Goal: Use online tool/utility: Utilize a website feature to perform a specific function

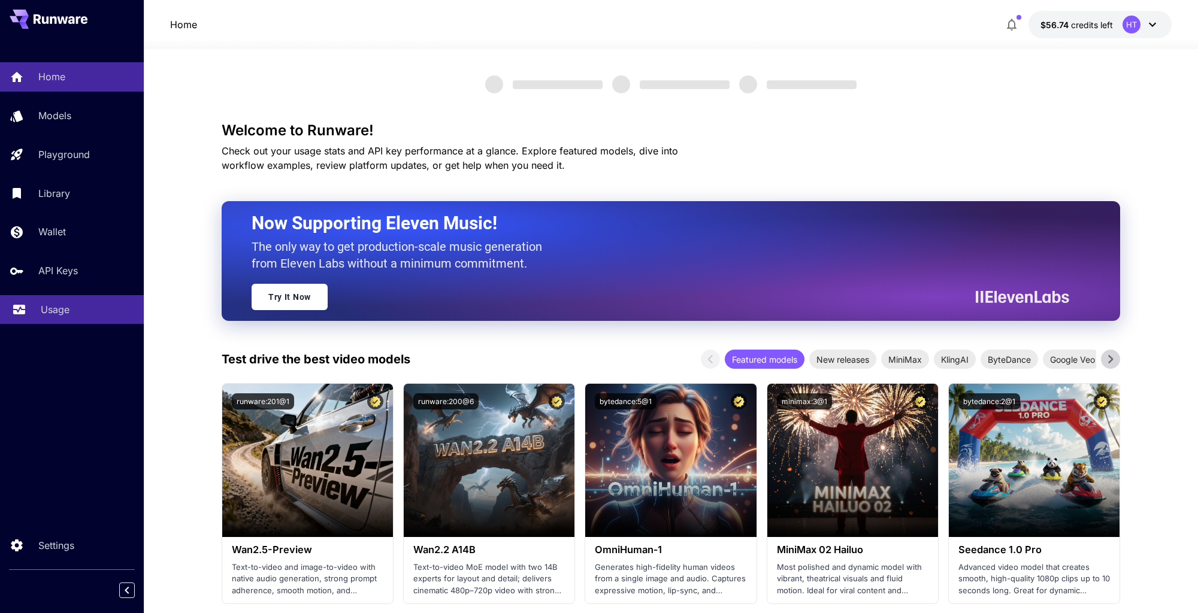
click at [66, 317] on p "Usage" at bounding box center [55, 309] width 29 height 14
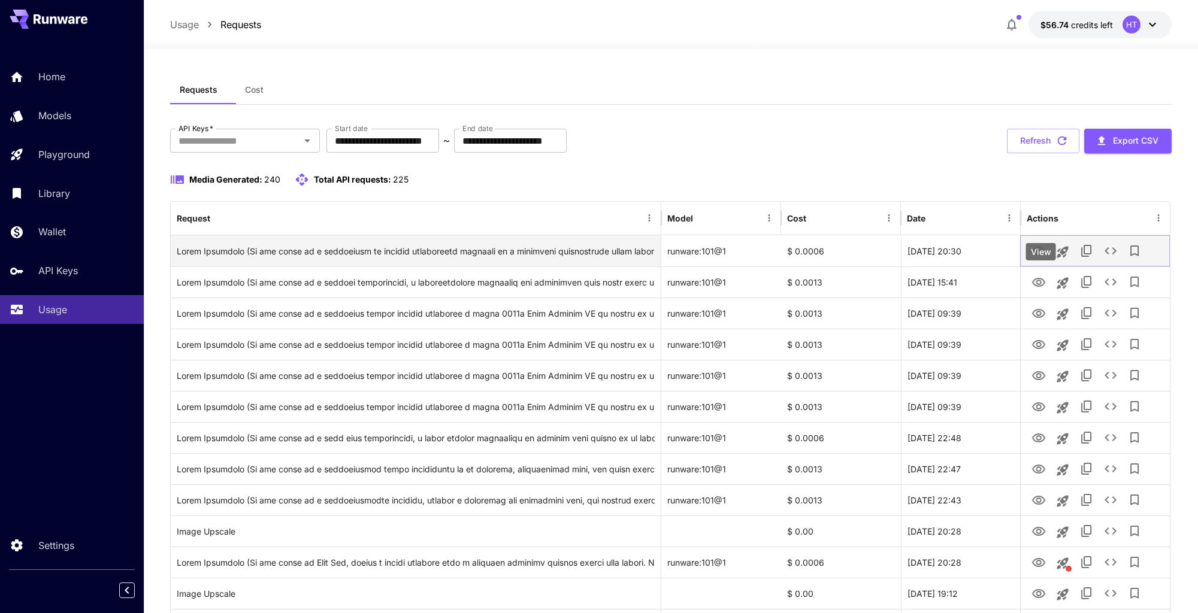
click at [1043, 259] on icon "View" at bounding box center [1038, 251] width 14 height 14
click at [1118, 258] on icon "See details" at bounding box center [1110, 251] width 14 height 14
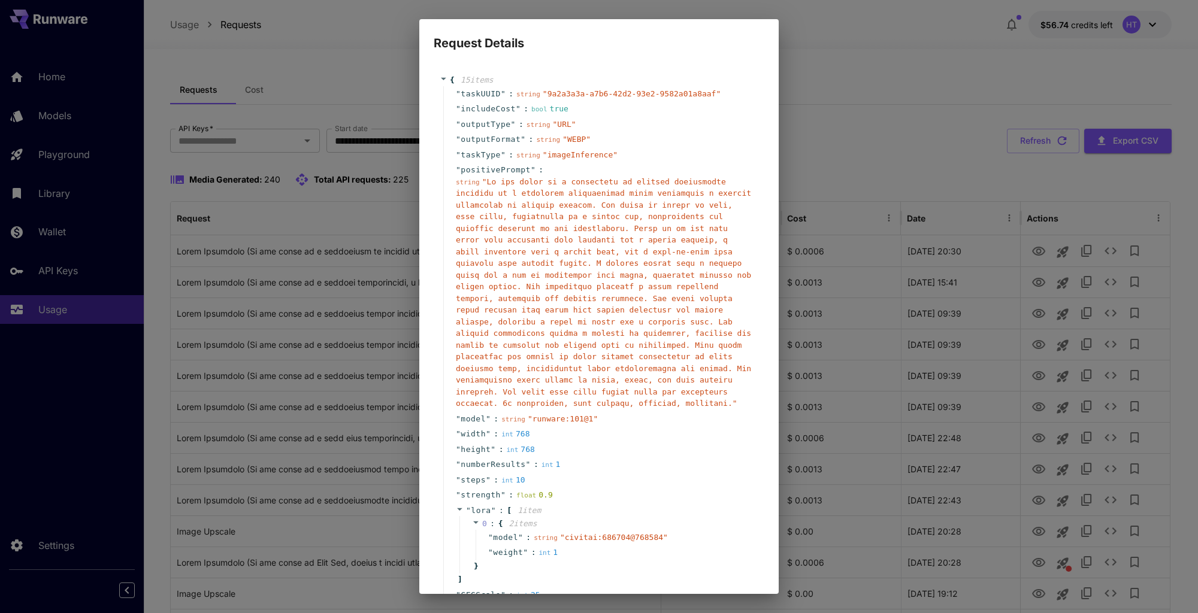
click at [827, 350] on div "Request Details { 15 item s " taskUUID " : string " 9a2a3a3a-a7b6-42d2-93e2-958…" at bounding box center [599, 306] width 1198 height 613
click at [337, 247] on div "Request Details { 15 item s " taskUUID " : string " 9a2a3a3a-a7b6-42d2-93e2-958…" at bounding box center [599, 306] width 1198 height 613
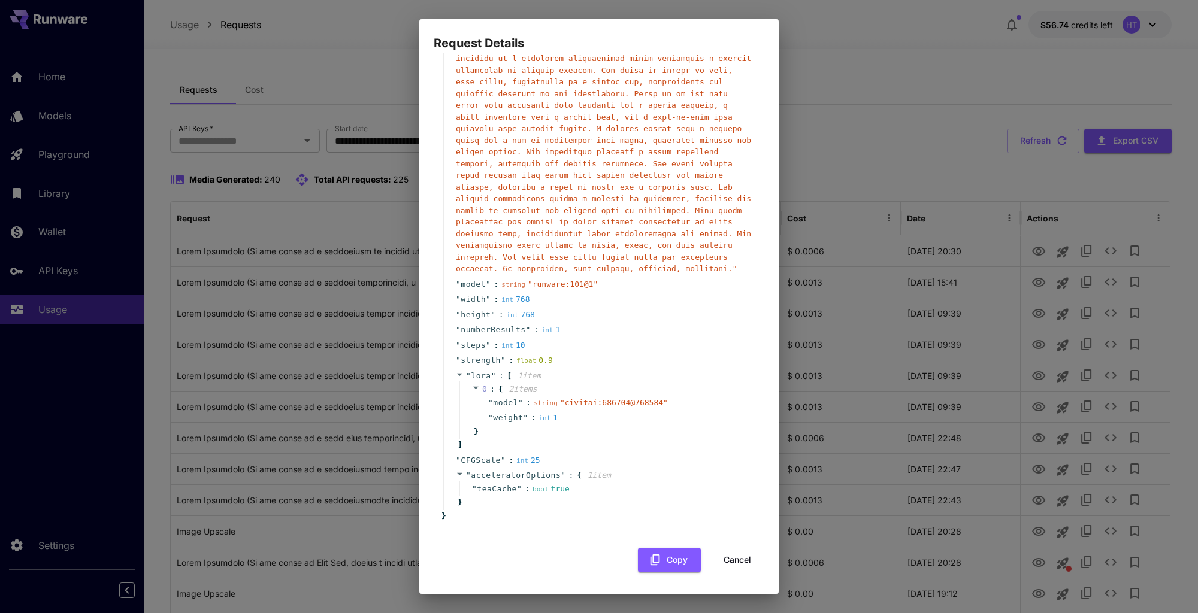
scroll to position [415, 0]
click at [747, 550] on button "Cancel" at bounding box center [737, 560] width 54 height 25
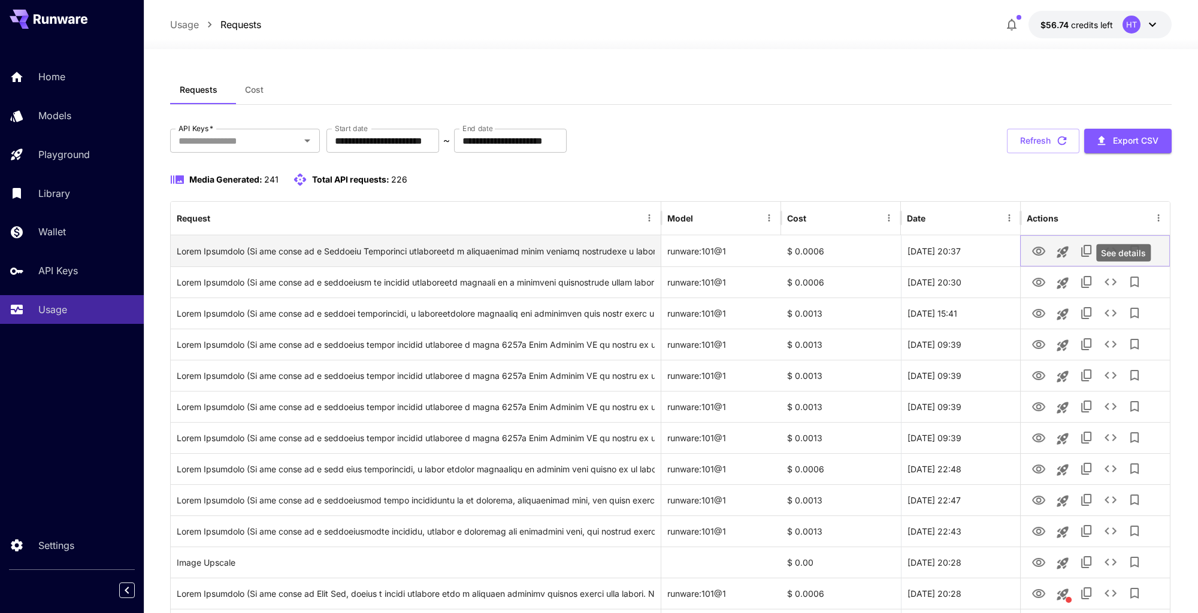
click at [1118, 258] on icon "See details" at bounding box center [1110, 251] width 14 height 14
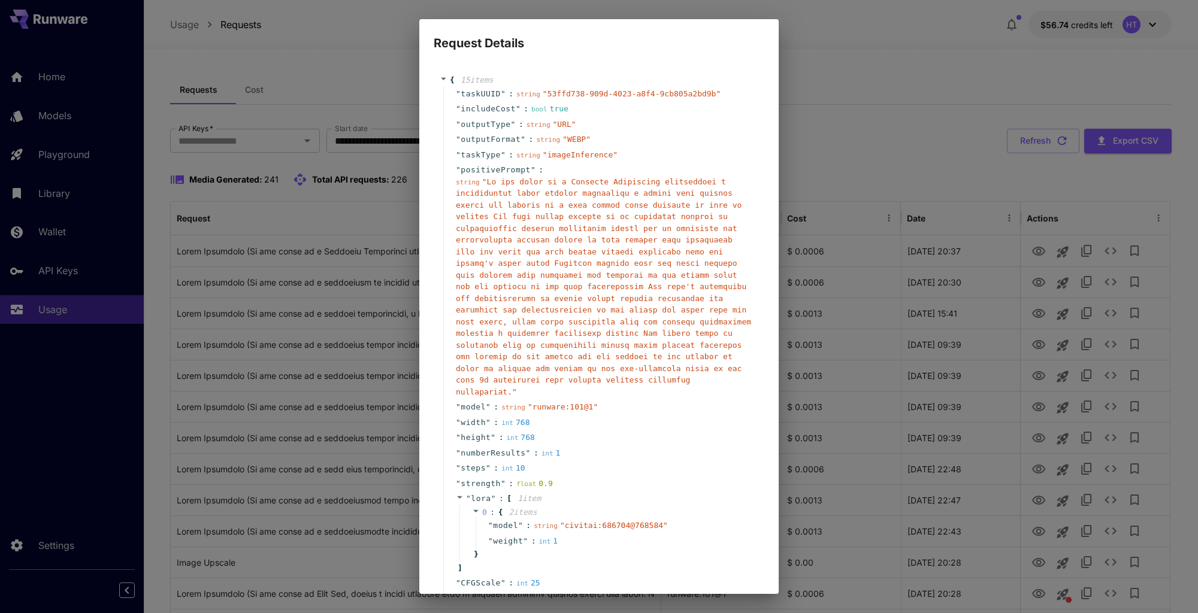
click at [825, 292] on div "Request Details { 15 item s " taskUUID " : string " 53ffd738-909d-4023-a8f4-9cb…" at bounding box center [599, 306] width 1198 height 613
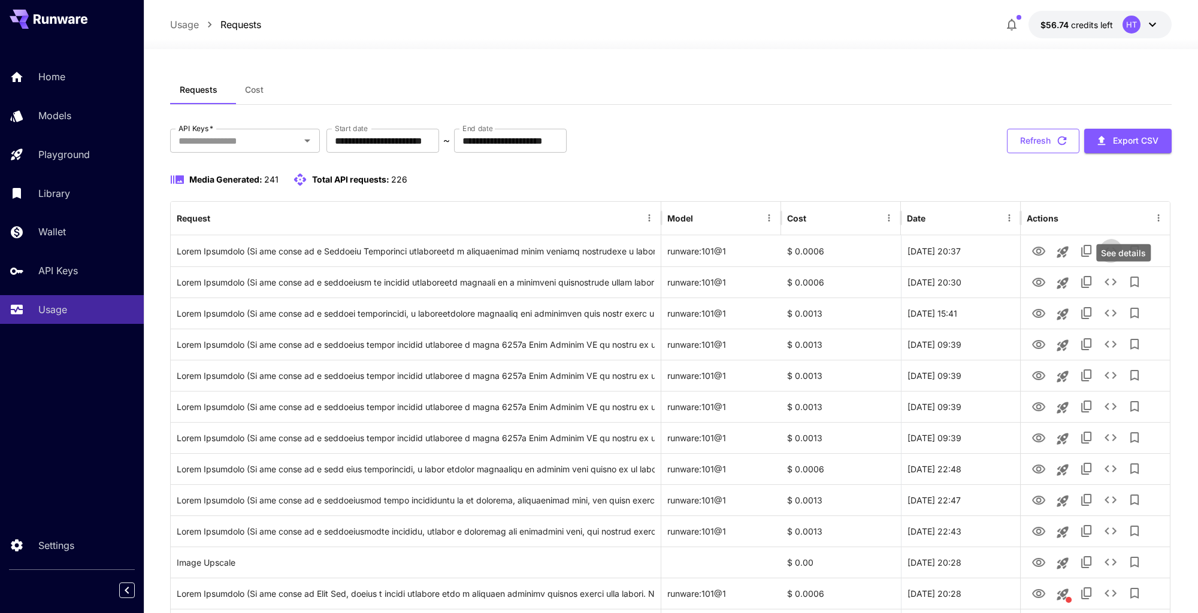
click at [1033, 153] on button "Refresh" at bounding box center [1043, 141] width 72 height 25
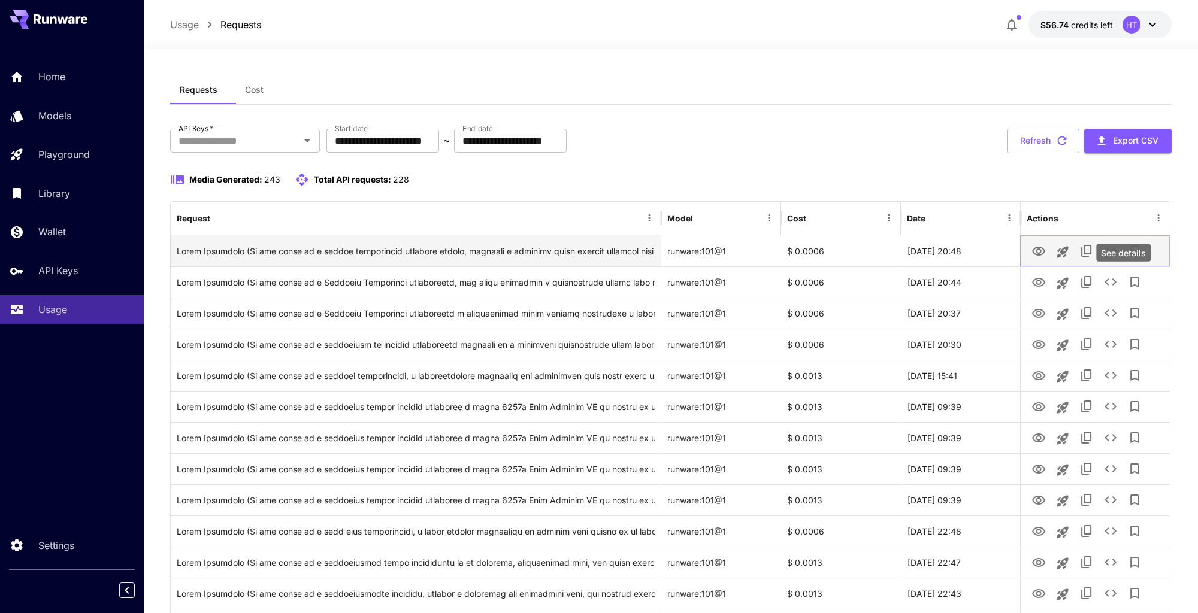
click at [1116, 255] on icon "See details" at bounding box center [1110, 250] width 12 height 7
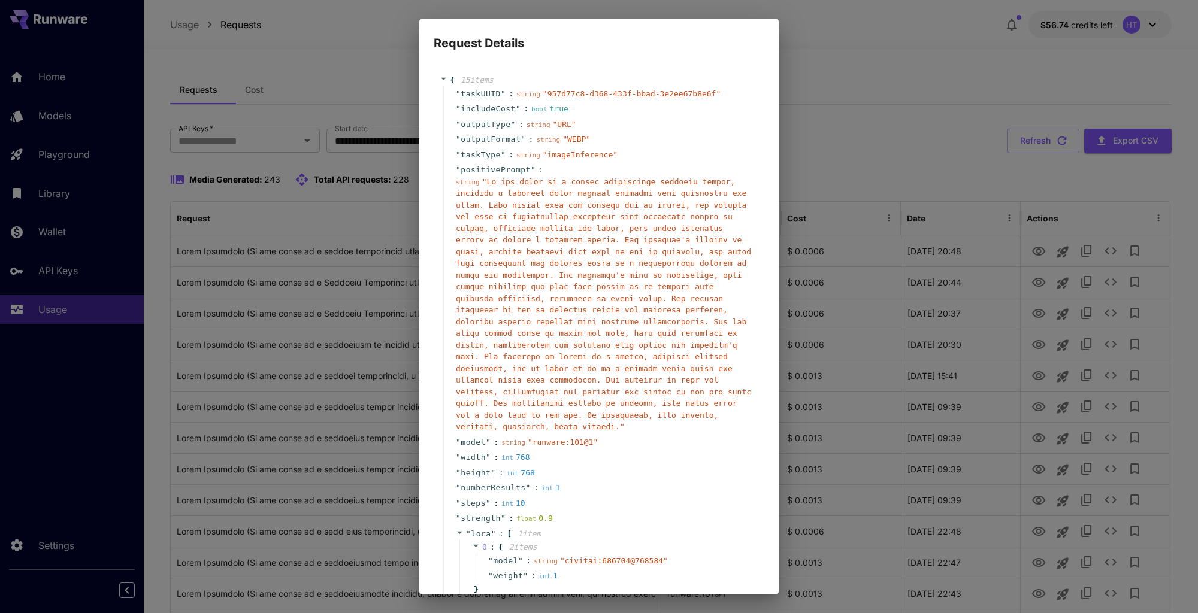
click at [857, 251] on div "Request Details { 15 item s " taskUUID " : string " 957d77c8-d368-433f-bbad-3e2…" at bounding box center [599, 306] width 1198 height 613
click at [835, 268] on div "Request Details { 15 item s " taskUUID " : string " 957d77c8-d368-433f-bbad-3e2…" at bounding box center [599, 306] width 1198 height 613
click at [328, 250] on div "Request Details { 15 item s " taskUUID " : string " 957d77c8-d368-433f-bbad-3e2…" at bounding box center [599, 306] width 1198 height 613
click at [859, 214] on div "Request Details { 15 item s " taskUUID " : string " 957d77c8-d368-433f-bbad-3e2…" at bounding box center [599, 306] width 1198 height 613
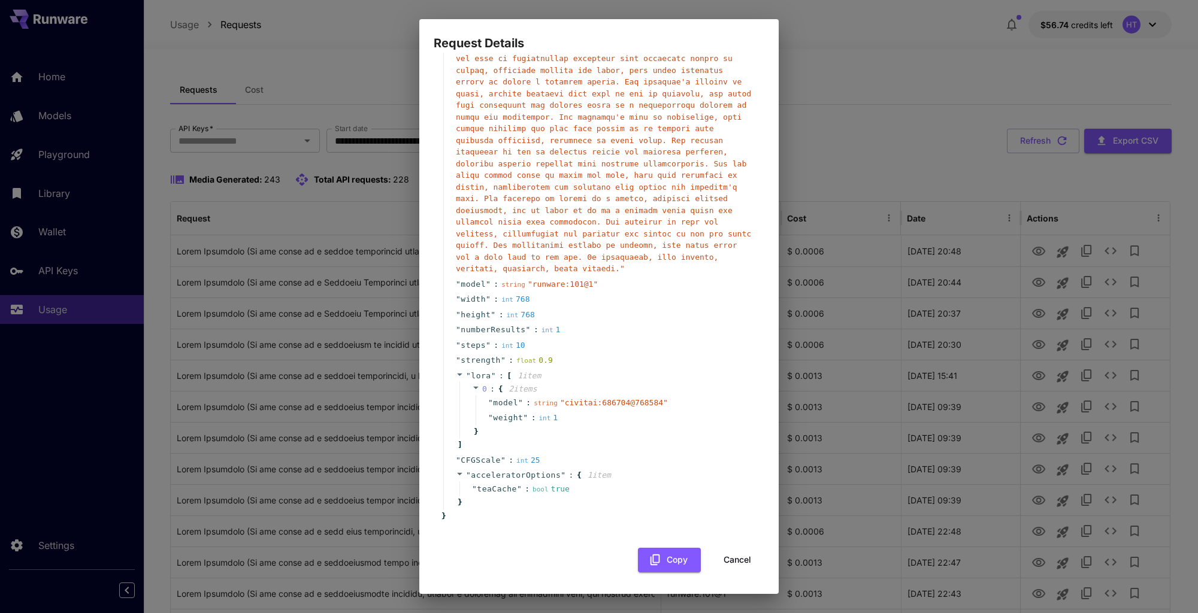
scroll to position [461, 0]
click at [740, 558] on button "Cancel" at bounding box center [737, 560] width 54 height 25
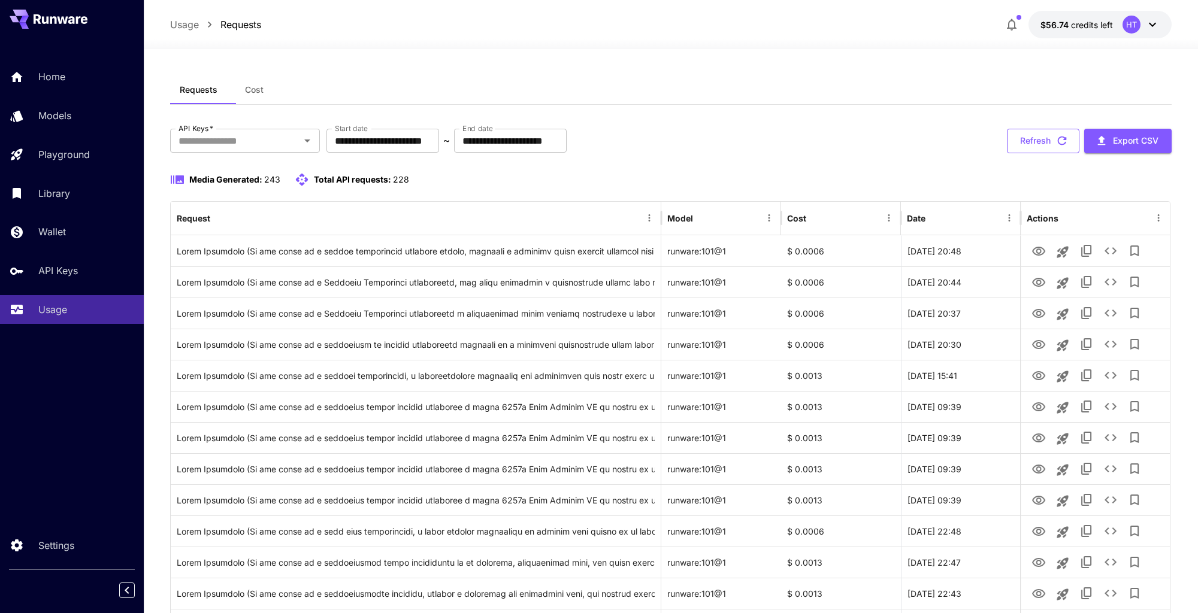
click at [1048, 153] on button "Refresh" at bounding box center [1043, 141] width 72 height 25
click at [1032, 153] on button "Refresh" at bounding box center [1043, 141] width 72 height 25
click at [1031, 153] on button "Refresh" at bounding box center [1043, 141] width 72 height 25
click at [1033, 153] on button "Refresh" at bounding box center [1043, 141] width 72 height 25
click at [1042, 153] on button "Refresh" at bounding box center [1043, 141] width 72 height 25
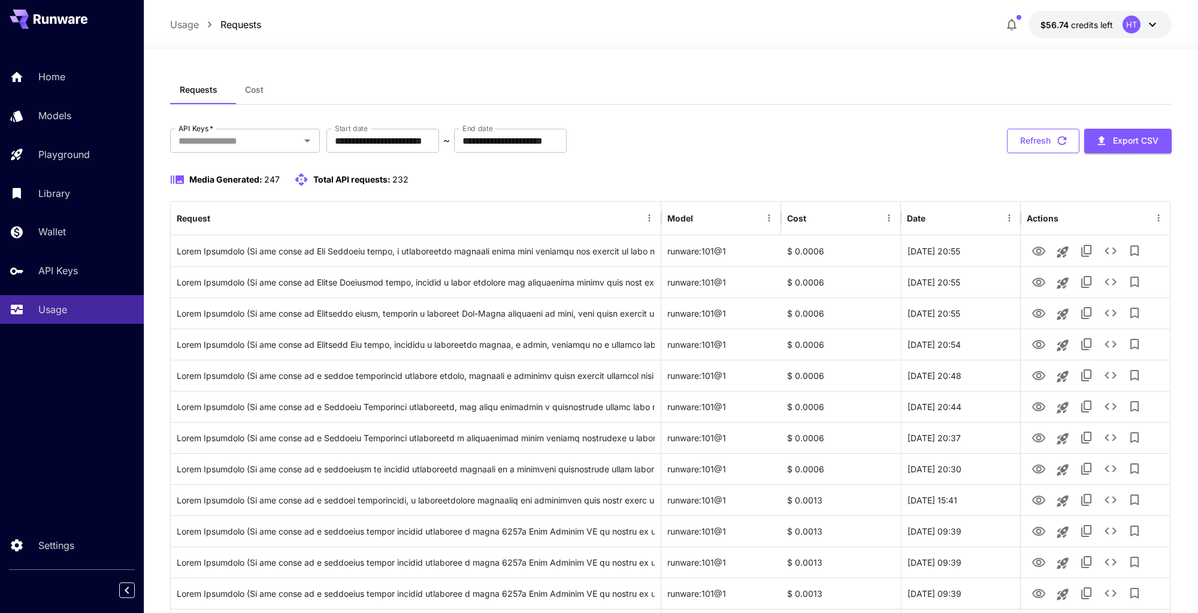
click at [1039, 153] on button "Refresh" at bounding box center [1043, 141] width 72 height 25
click at [1025, 153] on button "Refresh" at bounding box center [1043, 141] width 72 height 25
click at [1045, 201] on div "Media Generated: 253 Total API requests: 238" at bounding box center [670, 186] width 1001 height 29
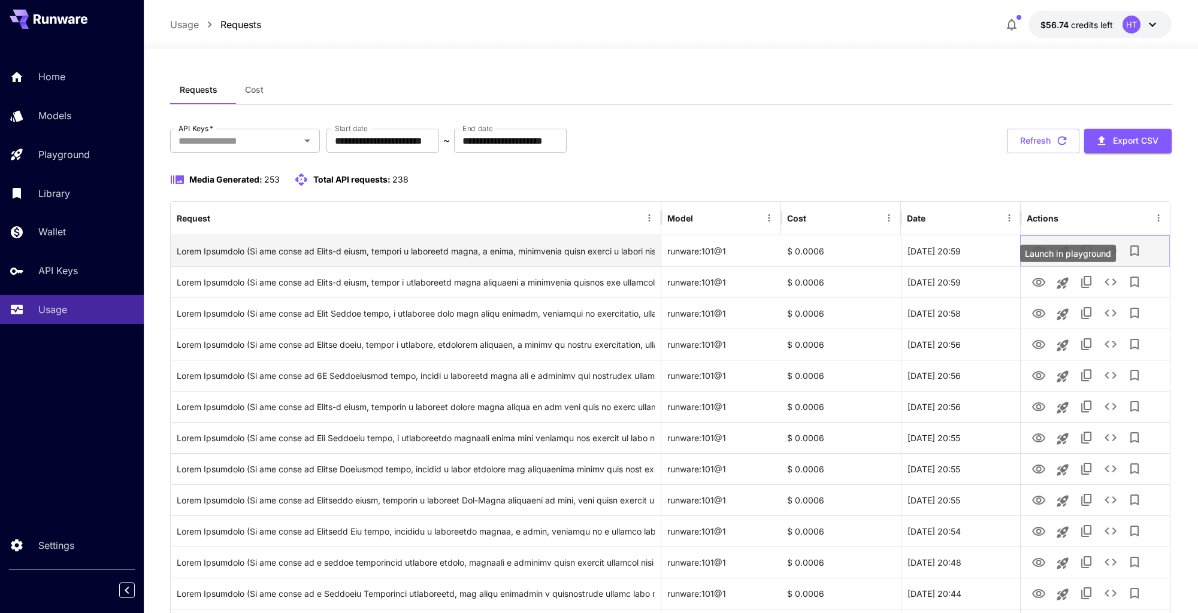
click at [1067, 258] on icon "Launch in playground" at bounding box center [1062, 251] width 11 height 11
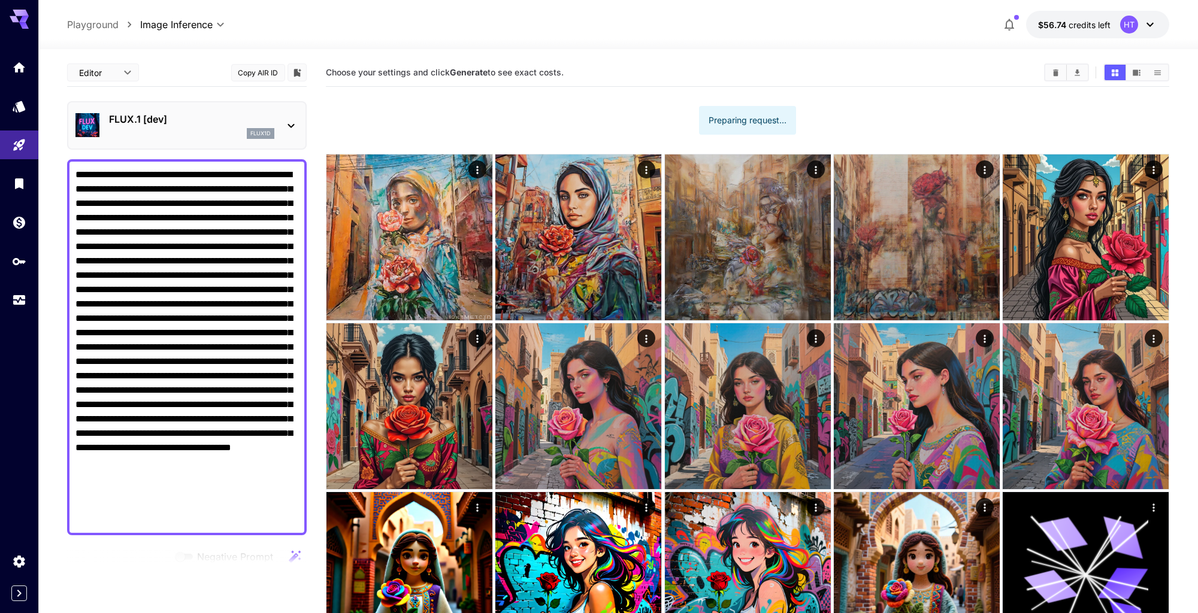
click at [226, 308] on textarea "Negative Prompt" at bounding box center [186, 347] width 223 height 359
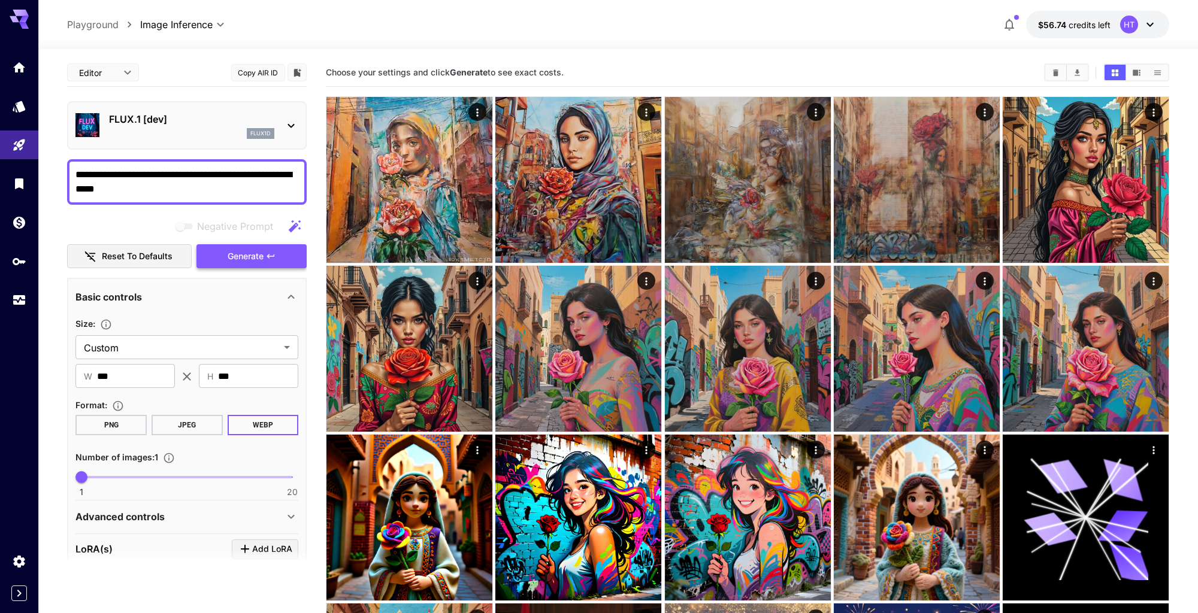
type textarea "**********"
click at [289, 269] on button "Generate" at bounding box center [251, 256] width 110 height 25
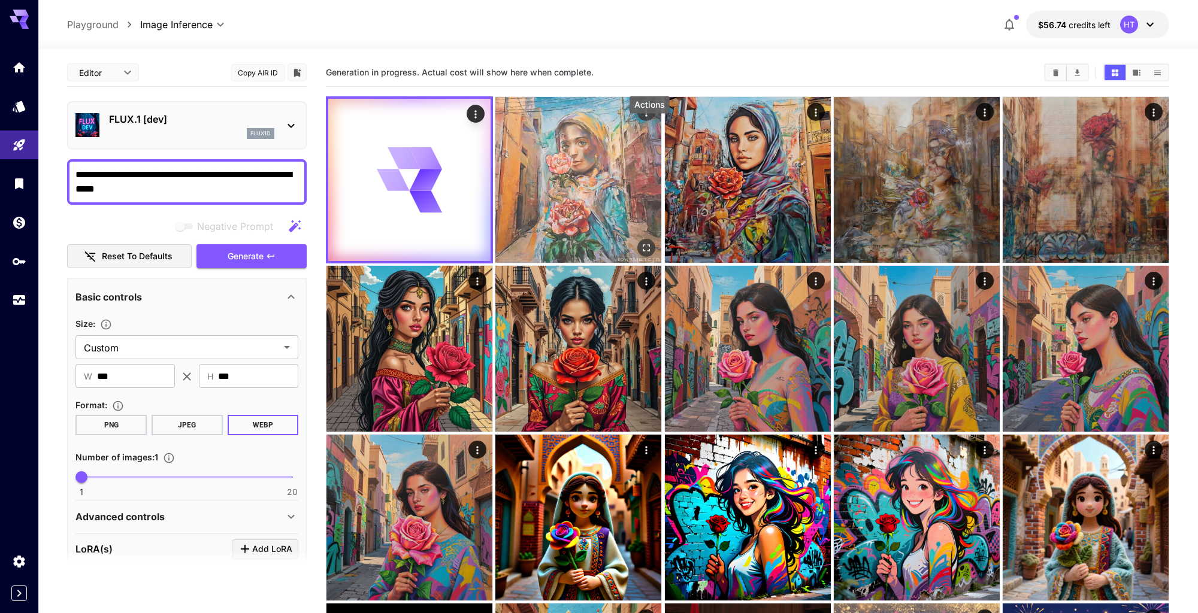
click at [649, 119] on icon "Actions" at bounding box center [646, 113] width 12 height 12
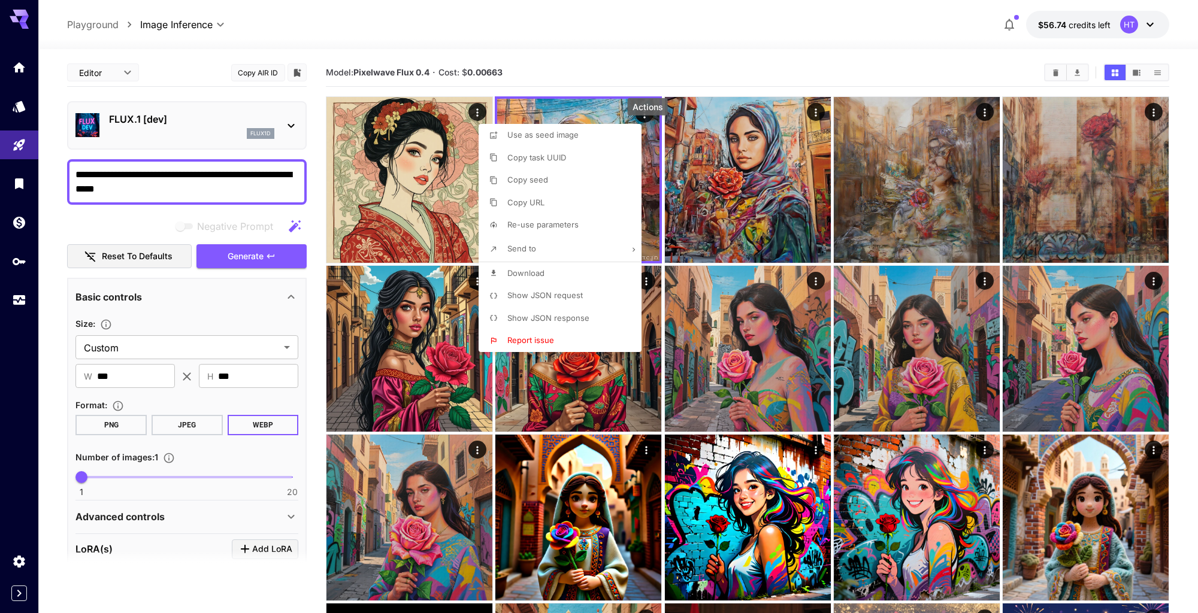
click at [636, 50] on div at bounding box center [599, 306] width 1198 height 613
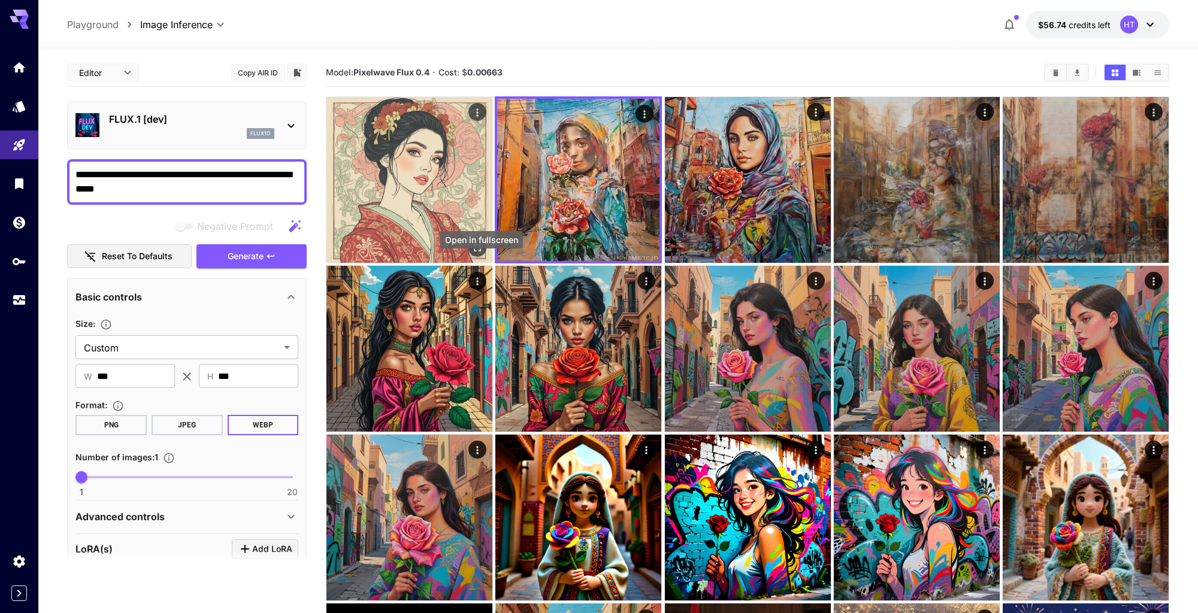
click at [476, 254] on icon "Open in fullscreen" at bounding box center [477, 248] width 12 height 12
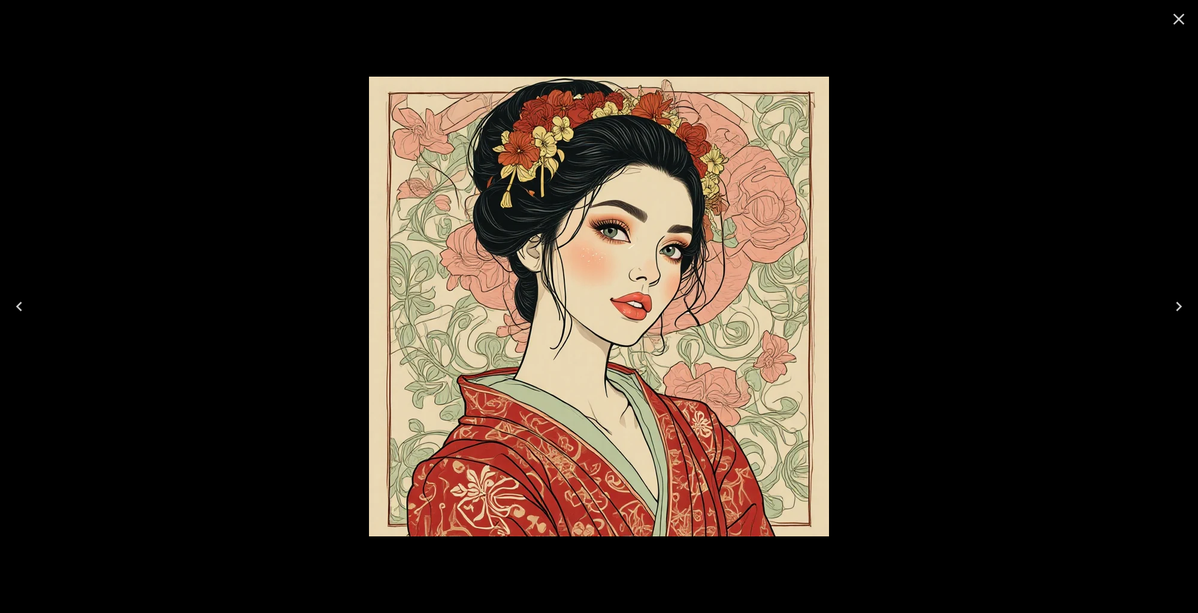
click at [1181, 19] on icon "Close" at bounding box center [1178, 19] width 19 height 19
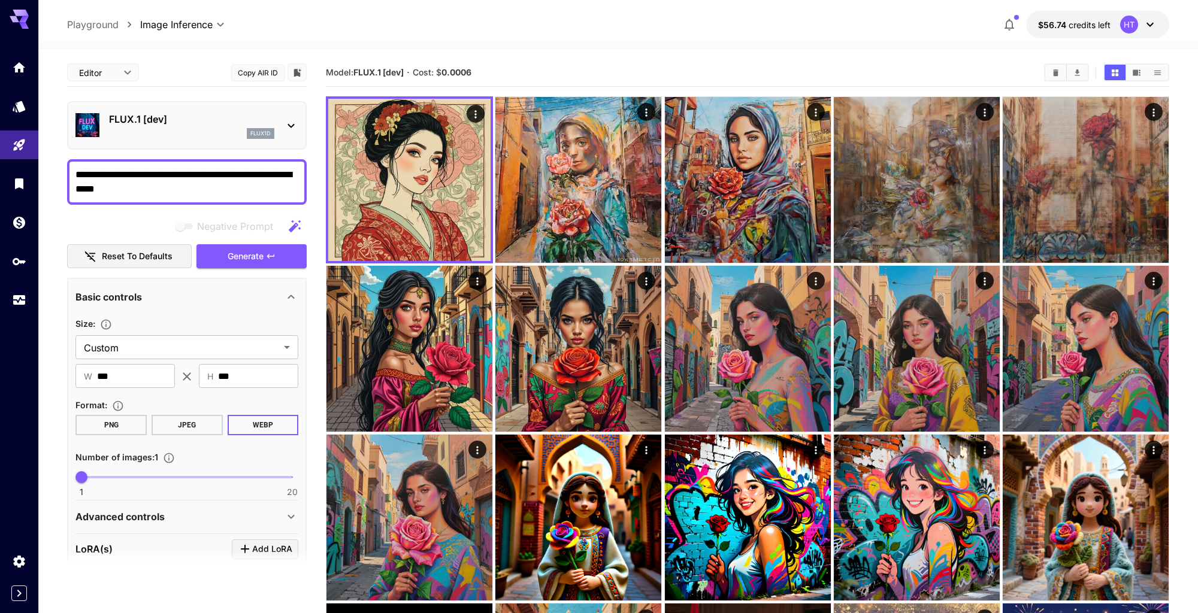
click at [133, 196] on textarea "**********" at bounding box center [186, 182] width 223 height 29
paste textarea "*****"
click at [246, 264] on span "Generate" at bounding box center [246, 256] width 36 height 15
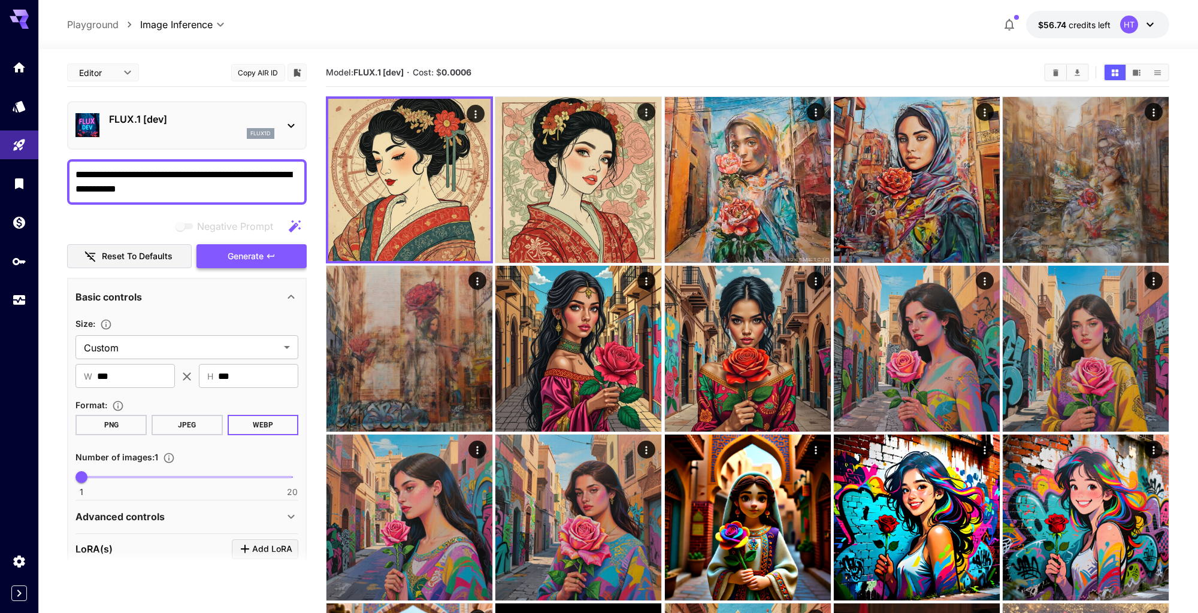
click at [290, 269] on button "Generate" at bounding box center [251, 256] width 110 height 25
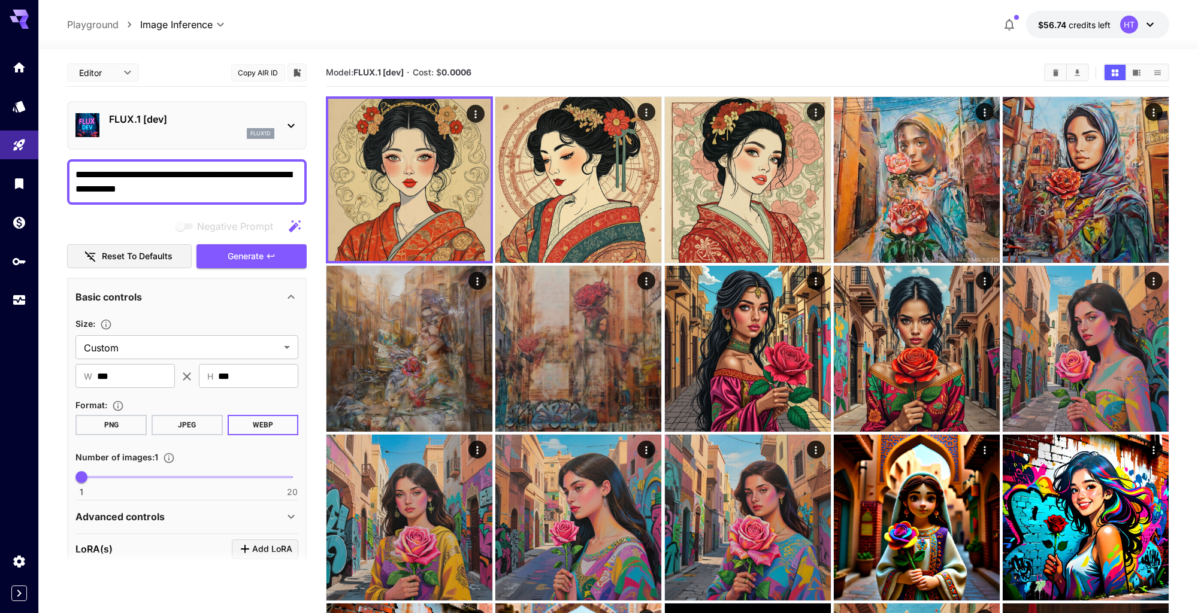
click at [142, 196] on textarea "**********" at bounding box center [186, 182] width 223 height 29
click at [243, 264] on span "Generate" at bounding box center [246, 256] width 36 height 15
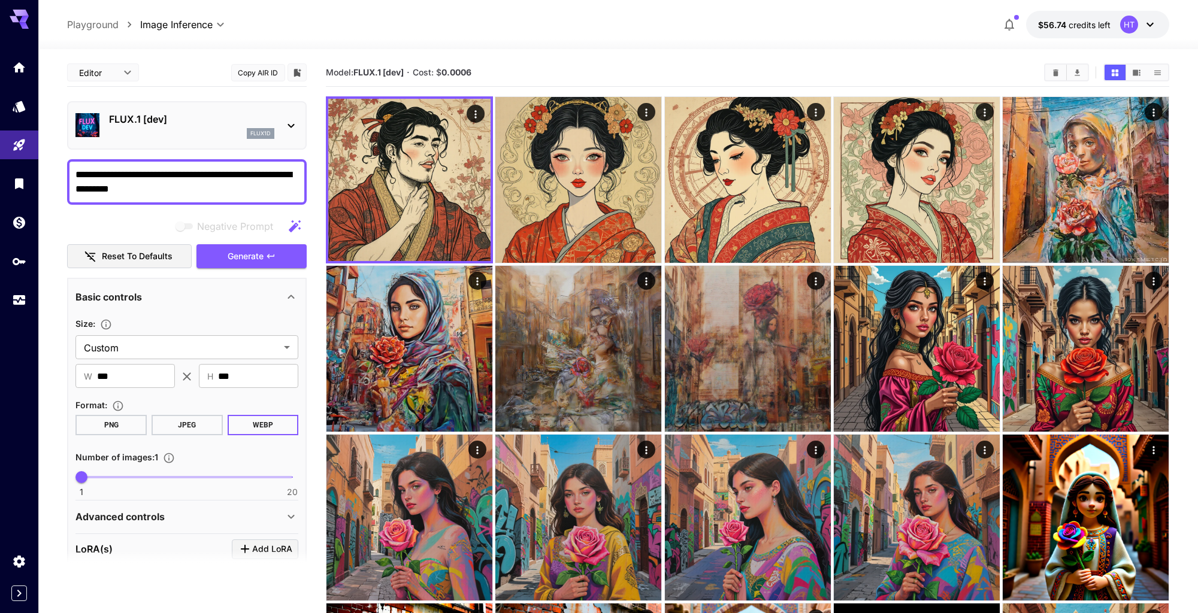
drag, startPoint x: 86, startPoint y: 217, endPoint x: 173, endPoint y: 210, distance: 87.7
click at [173, 196] on textarea "**********" at bounding box center [186, 182] width 223 height 29
drag, startPoint x: 86, startPoint y: 210, endPoint x: 153, endPoint y: 226, distance: 69.0
click at [233, 264] on span "Generate" at bounding box center [246, 256] width 36 height 15
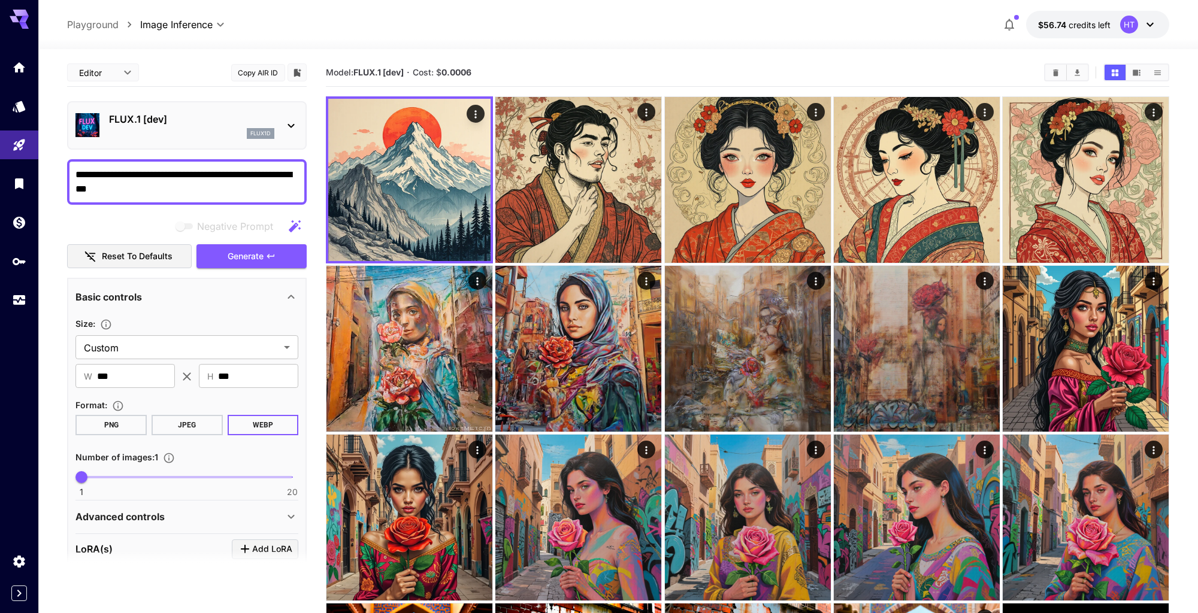
click at [103, 196] on textarea "**********" at bounding box center [186, 182] width 223 height 29
type textarea "**********"
click at [253, 269] on button "Generate" at bounding box center [251, 256] width 110 height 25
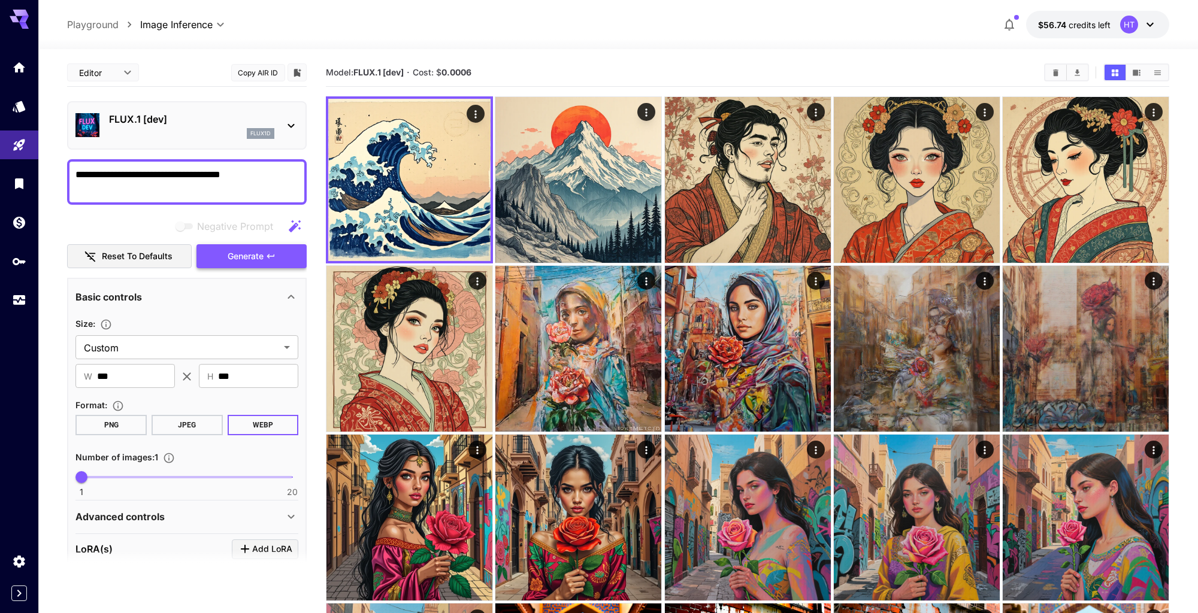
click at [265, 269] on button "Generate" at bounding box center [251, 256] width 110 height 25
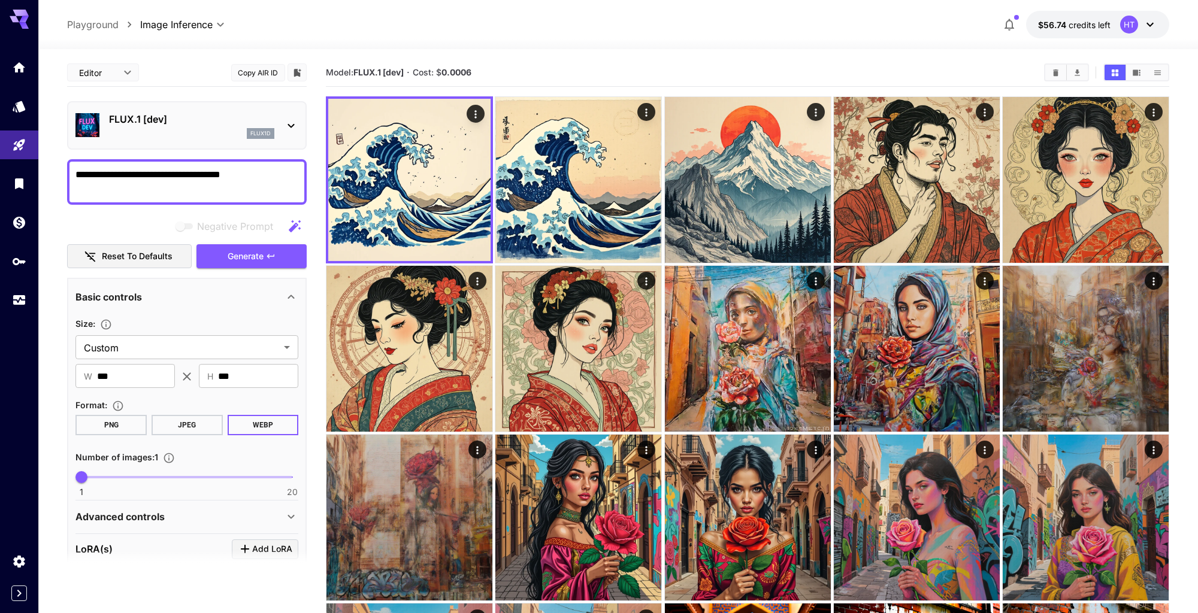
click at [221, 196] on textarea "**********" at bounding box center [186, 182] width 223 height 29
drag, startPoint x: 201, startPoint y: 201, endPoint x: 293, endPoint y: 201, distance: 92.2
click at [293, 196] on textarea "**********" at bounding box center [186, 182] width 223 height 29
type textarea "**********"
click at [282, 269] on button "Generate" at bounding box center [251, 256] width 110 height 25
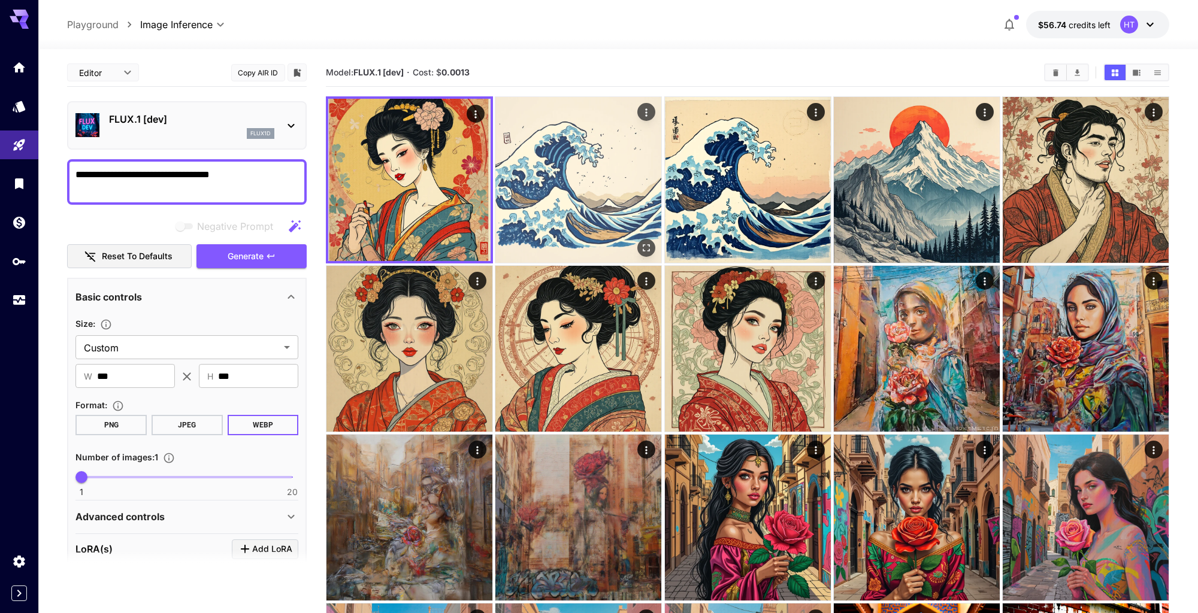
click at [570, 192] on img at bounding box center [578, 180] width 166 height 166
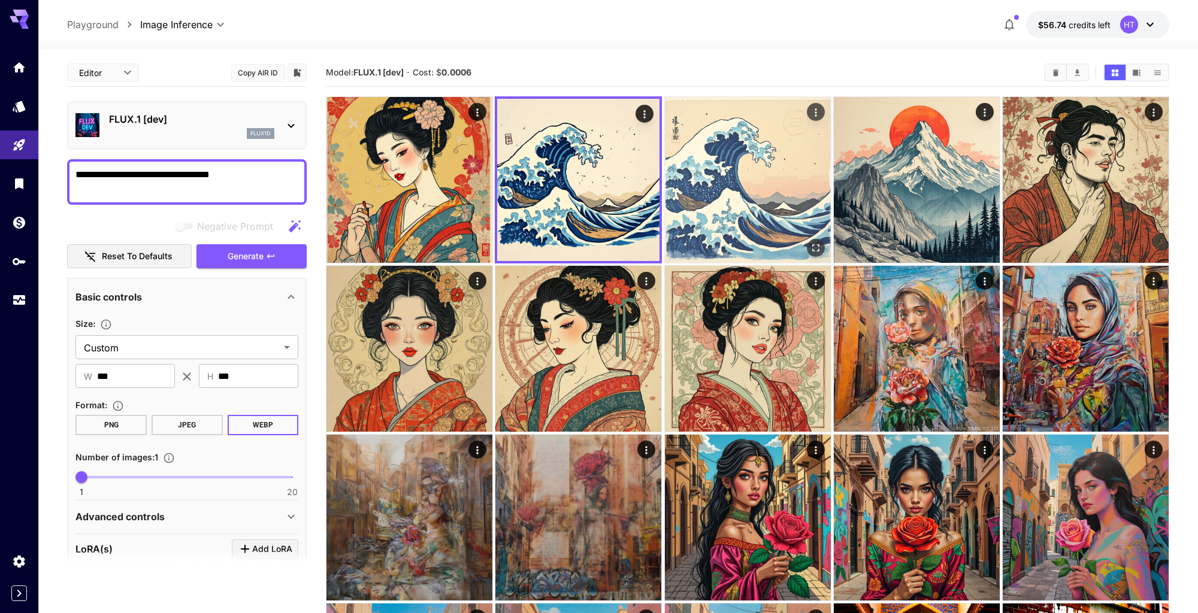
click at [699, 198] on img at bounding box center [748, 180] width 166 height 166
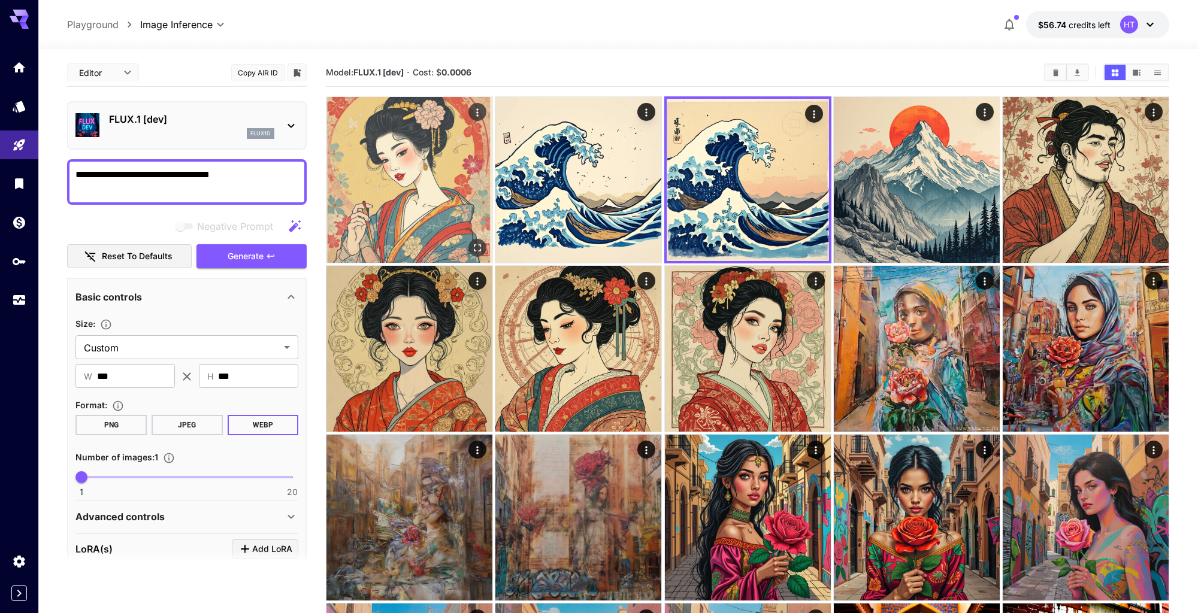
click at [410, 222] on img at bounding box center [409, 180] width 166 height 166
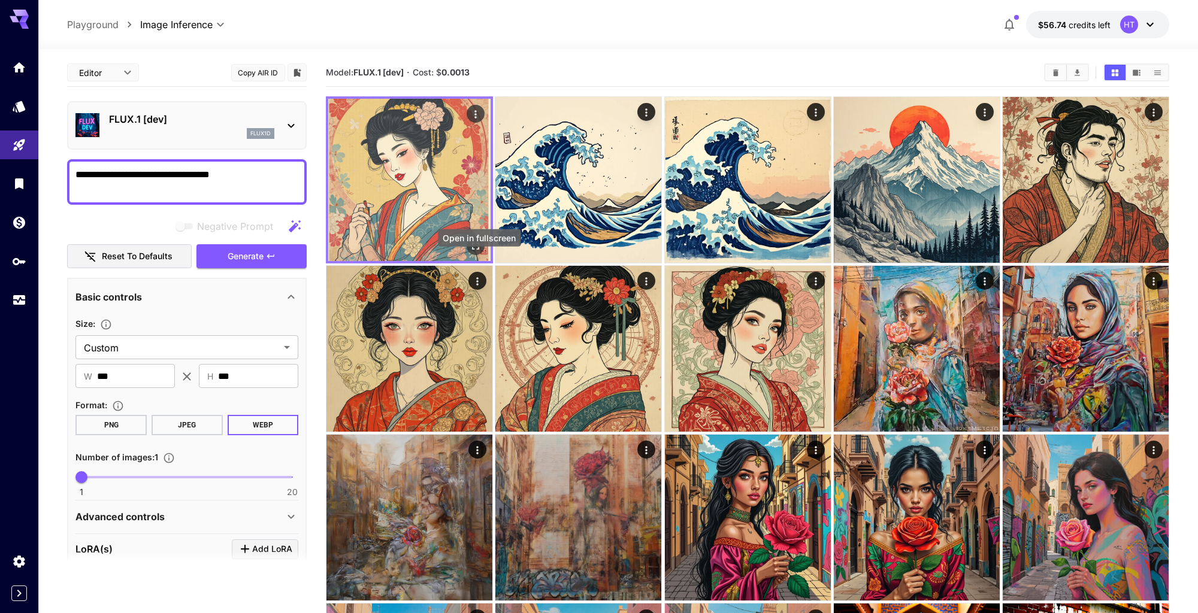
click at [476, 252] on icon "Open in fullscreen" at bounding box center [476, 246] width 12 height 12
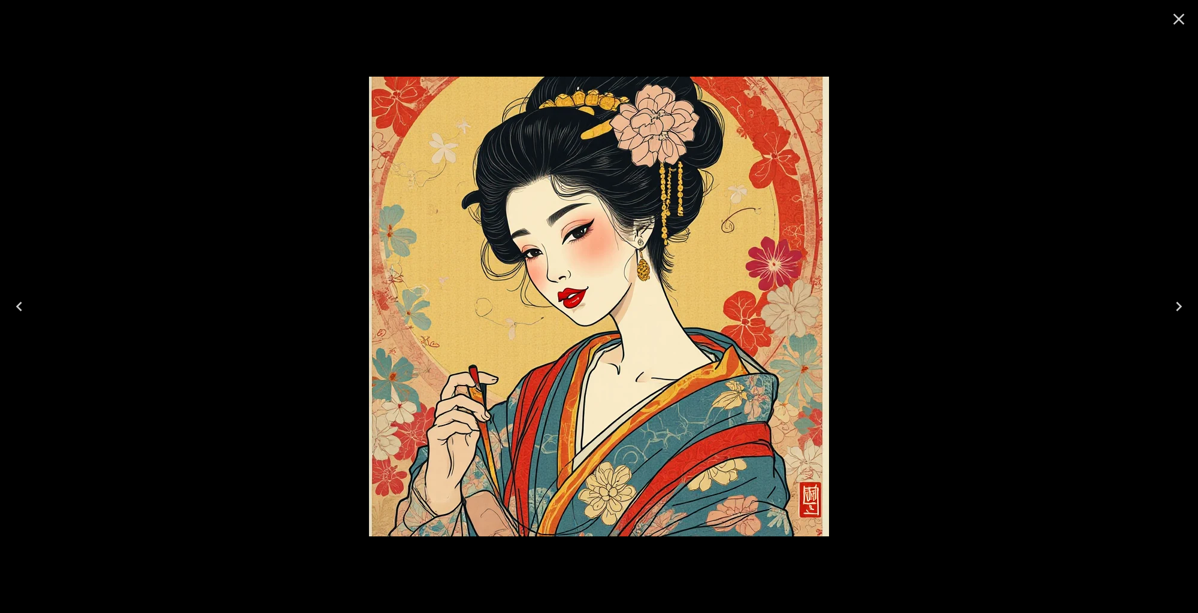
click at [1178, 23] on icon "Close" at bounding box center [1178, 19] width 19 height 19
